Goal: Task Accomplishment & Management: Complete application form

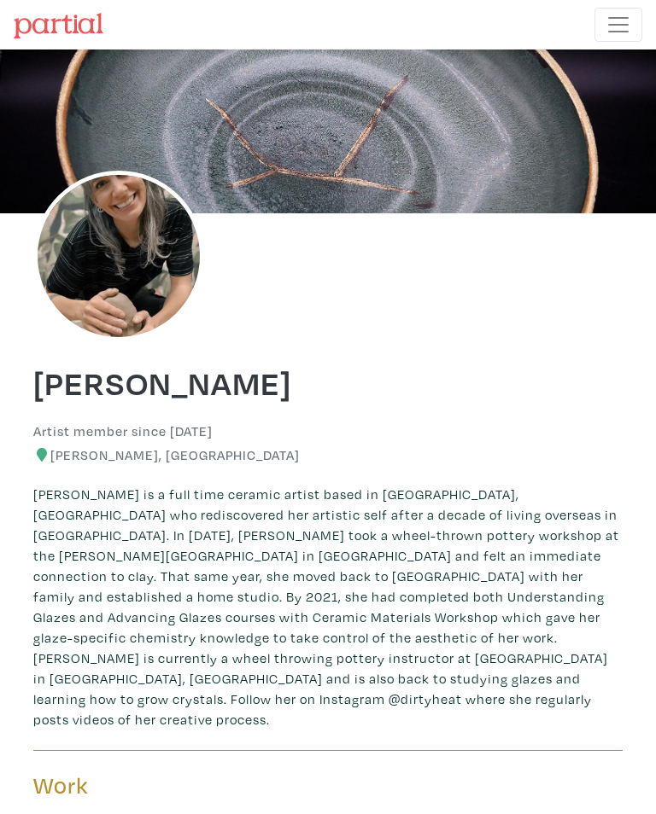
click at [44, 459] on icon at bounding box center [42, 455] width 10 height 14
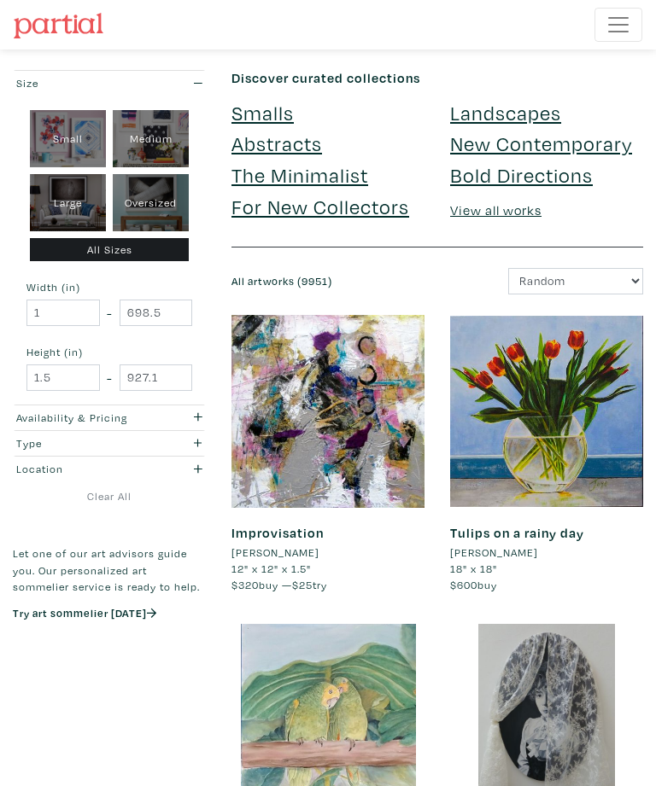
click at [619, 31] on span "Toggle navigation" at bounding box center [618, 25] width 26 height 26
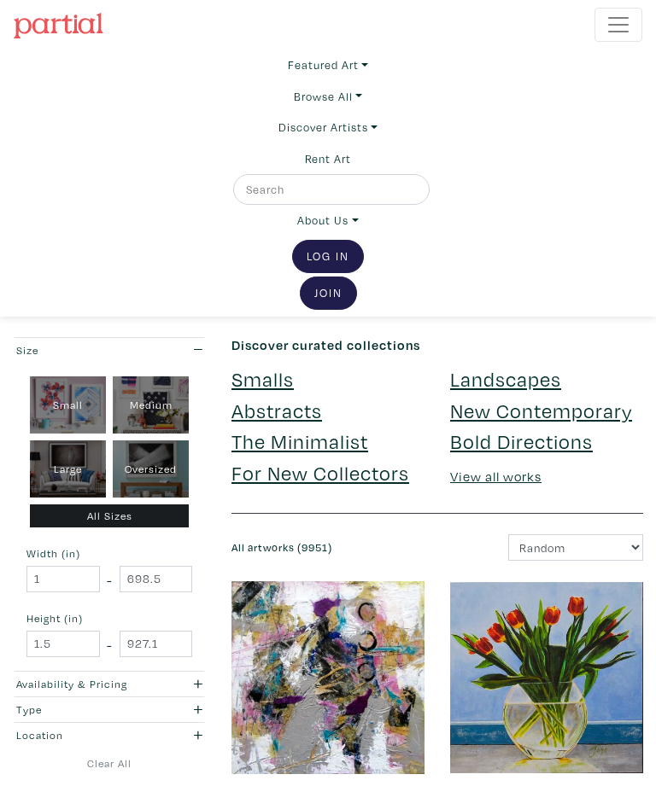
click at [333, 305] on link "Join the Community" at bounding box center [328, 293] width 57 height 33
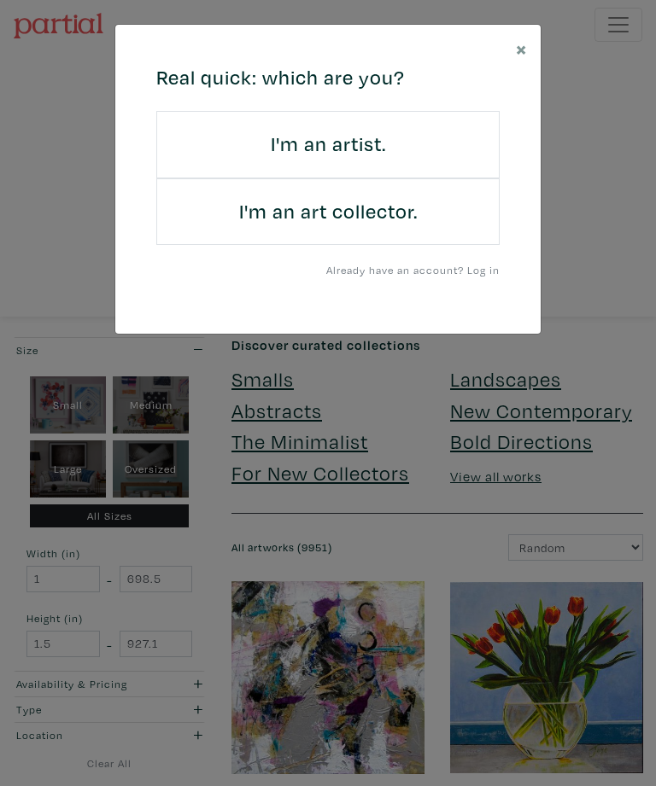
click at [333, 152] on h4 "I'm an artist." at bounding box center [328, 144] width 300 height 25
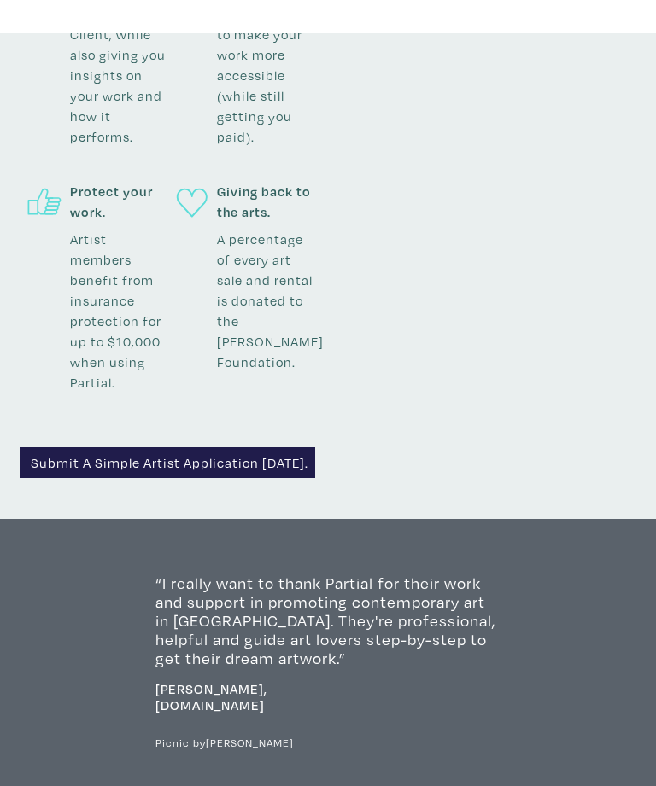
scroll to position [1788, 0]
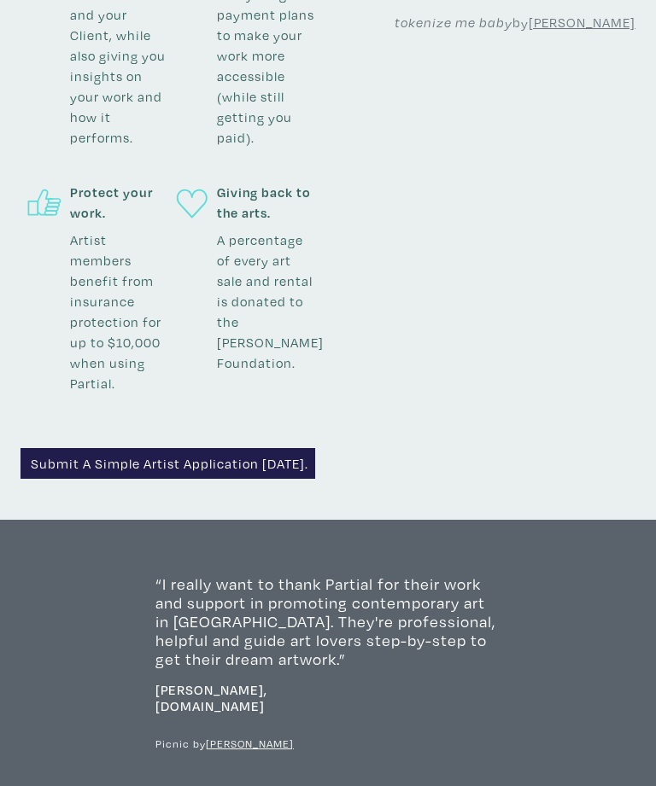
click at [254, 448] on link "Submit a simple artist application today." at bounding box center [167, 463] width 295 height 31
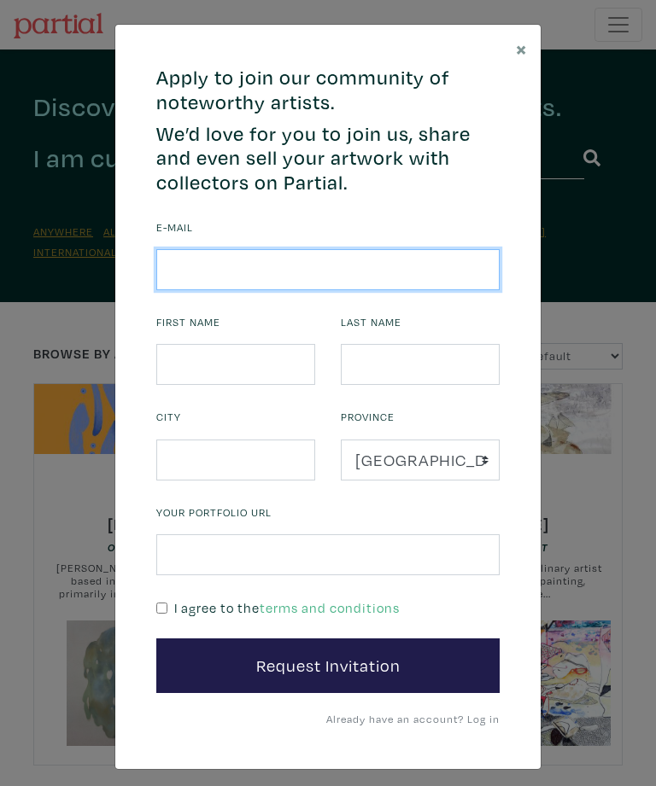
click at [234, 269] on input "email" at bounding box center [327, 269] width 343 height 41
type input "pottery@sarahlawless.com"
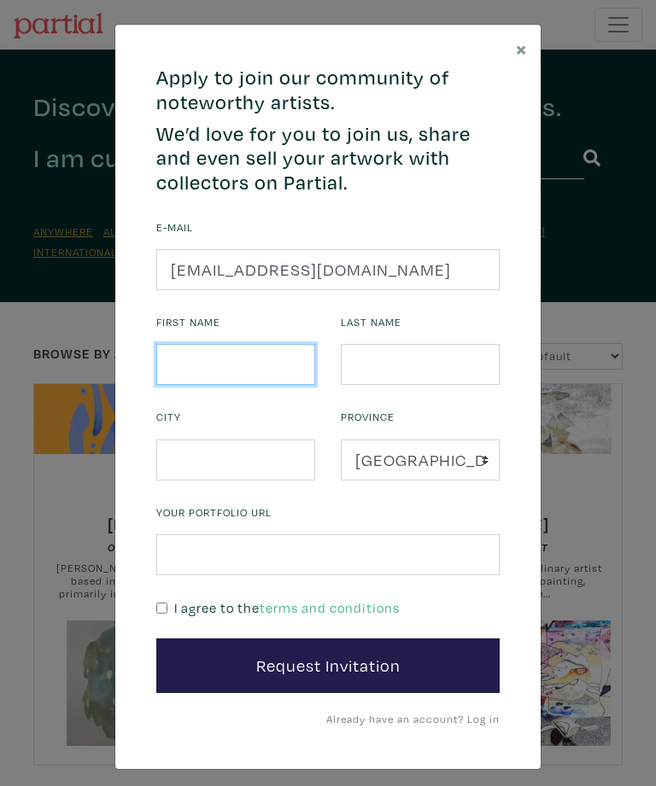
click at [256, 361] on input "text" at bounding box center [235, 364] width 159 height 41
type input "Sarah"
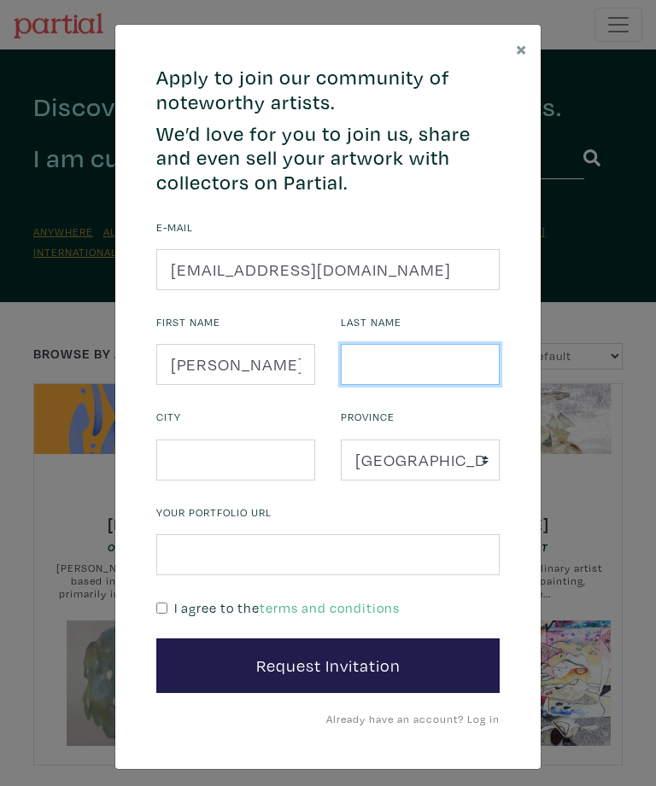
click at [421, 356] on input "text" at bounding box center [420, 364] width 159 height 41
type input "Lawless"
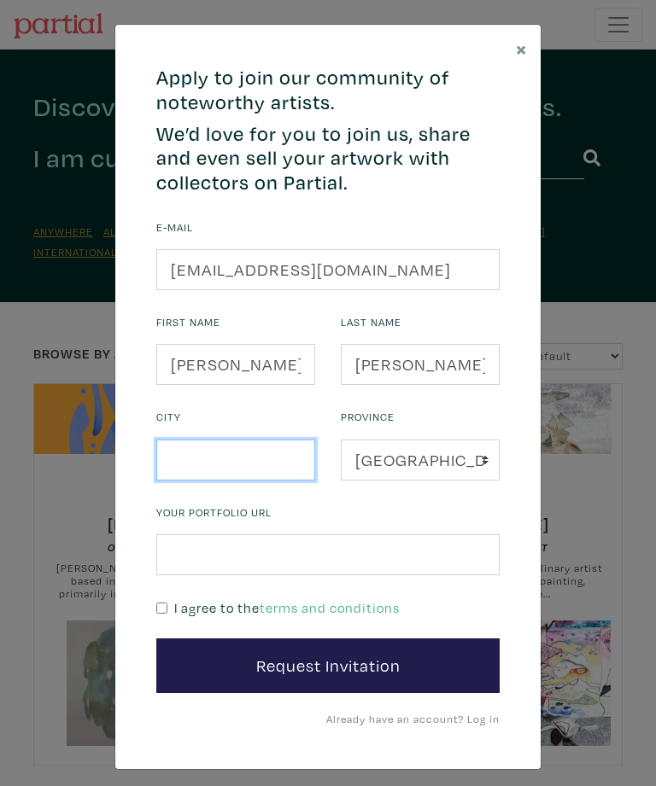
click at [267, 464] on input "text" at bounding box center [235, 460] width 159 height 41
type input "Kaslo"
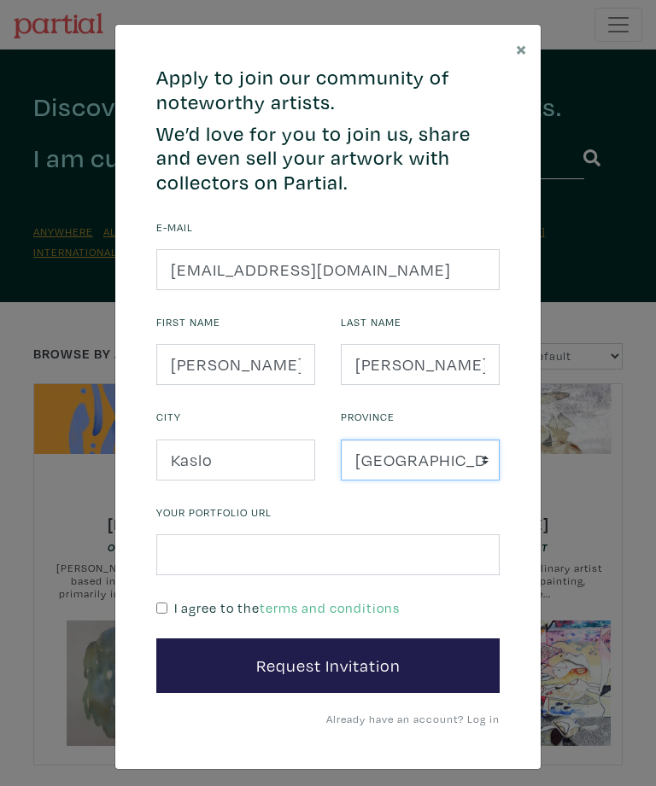
click at [487, 454] on select "Alberta British Columbia Manitoba New Brunswick Newfoundland and Labrador Nova …" at bounding box center [420, 460] width 159 height 41
select select "British Columbia"
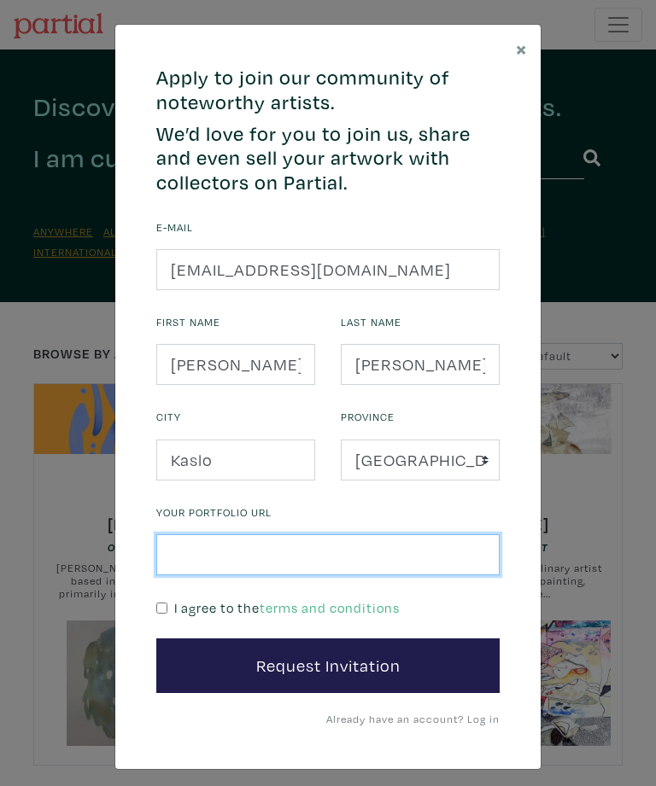
click at [283, 553] on input "text" at bounding box center [327, 554] width 343 height 41
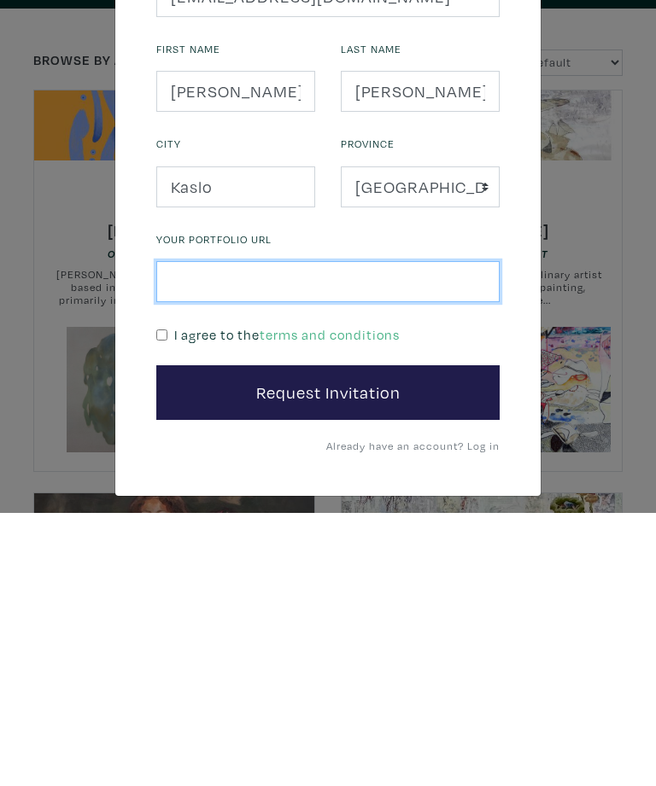
click at [236, 534] on input "text" at bounding box center [327, 554] width 343 height 41
paste input "https://www.facebook.com/sarahlawlesspottery/photos"
type input "https://www.facebook.com/sarahlawlesspottery/photos"
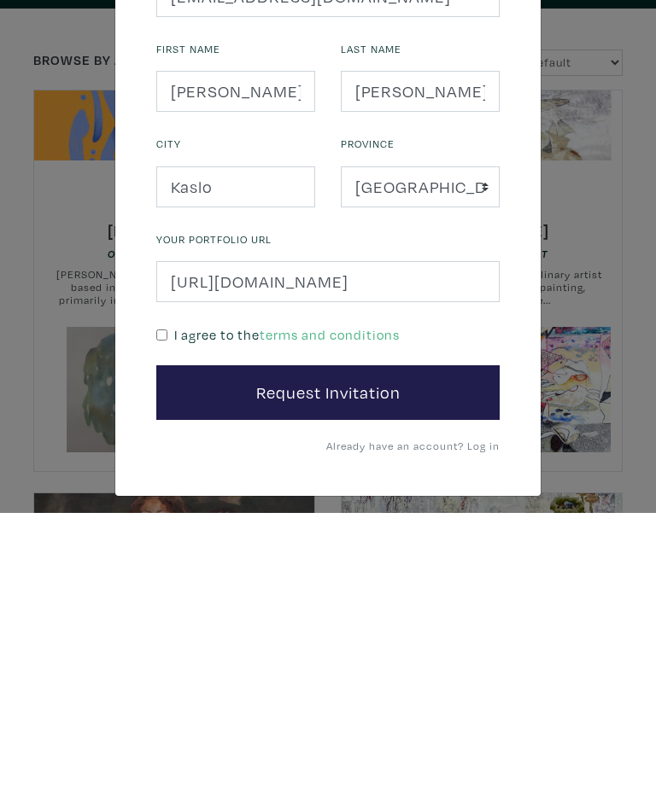
click at [167, 603] on input "checkbox" at bounding box center [161, 608] width 11 height 11
checkbox input "true"
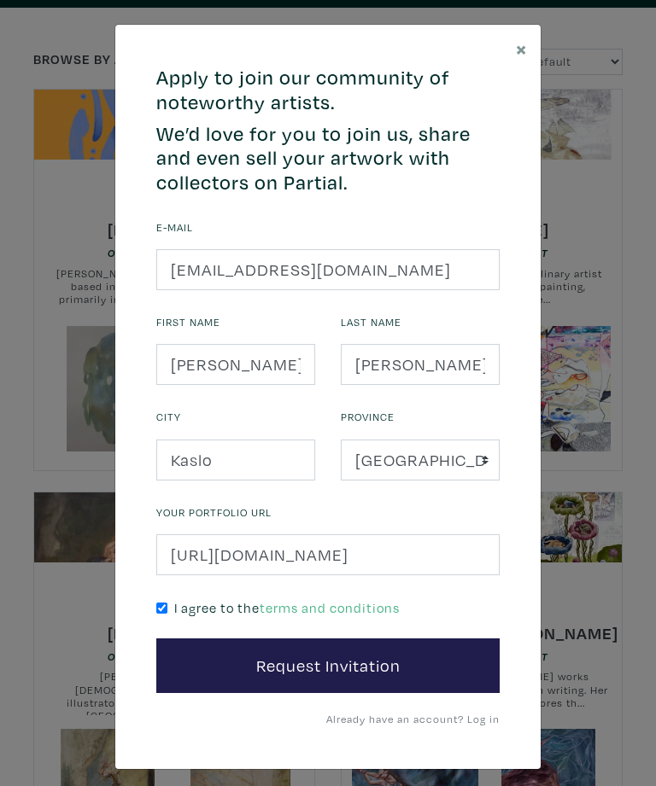
click at [341, 669] on button "Request Invitation" at bounding box center [327, 666] width 343 height 55
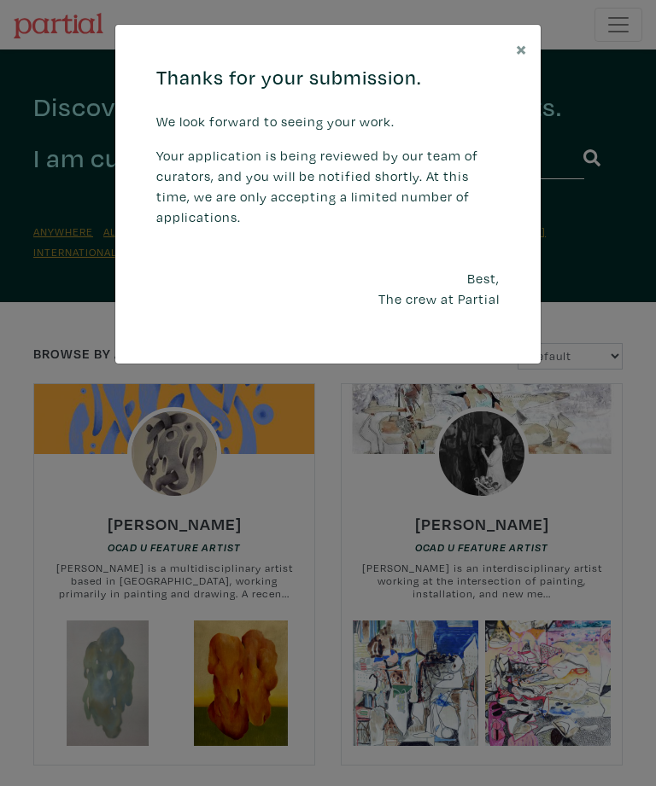
click at [521, 61] on button "×" at bounding box center [521, 49] width 38 height 48
